Goal: Navigation & Orientation: Understand site structure

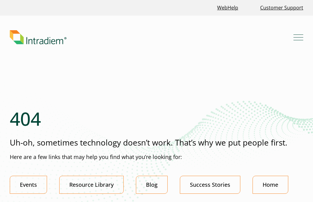
click at [194, 98] on main "404 Uh-oh, sometimes technology doesn’t work. That’s why we put people first. H…" at bounding box center [156, 156] width 313 height 174
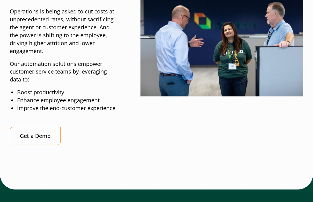
scroll to position [541, 0]
